Goal: Go to known website: Go to known website

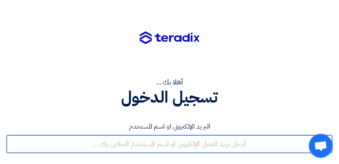
type input "[EMAIL_ADDRESS][DOMAIN_NAME]"
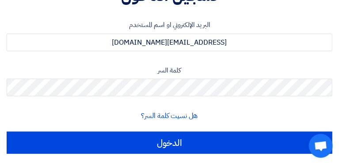
scroll to position [120, 0]
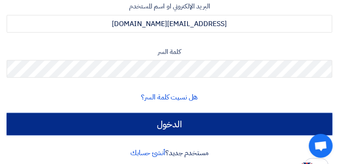
click at [231, 121] on input "الدخول" at bounding box center [170, 124] width 326 height 22
